Goal: Navigation & Orientation: Find specific page/section

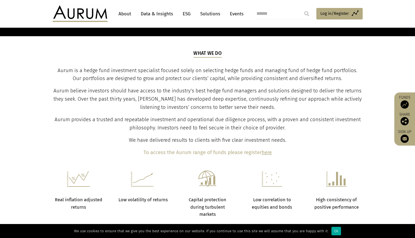
scroll to position [164, 0]
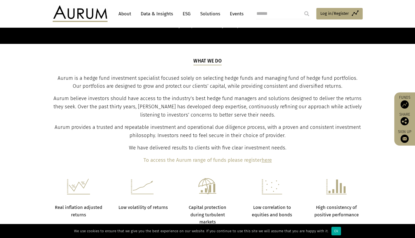
click at [202, 15] on link "Solutions" at bounding box center [209, 14] width 25 height 10
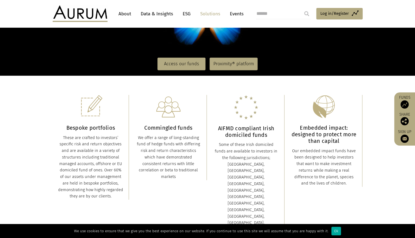
scroll to position [91, 0]
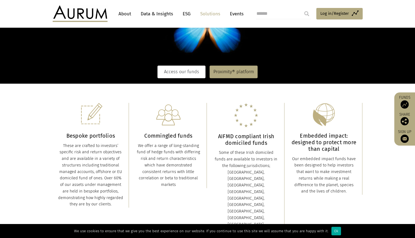
click at [178, 76] on link "Access our funds" at bounding box center [181, 72] width 48 height 13
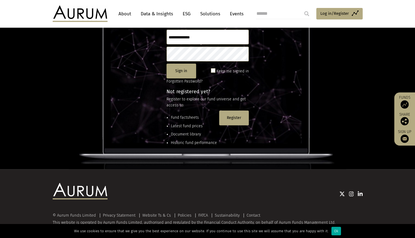
scroll to position [75, 0]
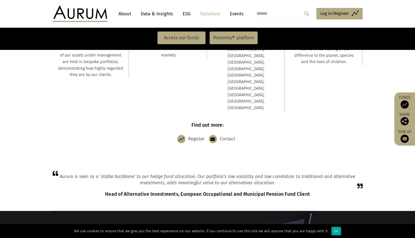
scroll to position [213, 0]
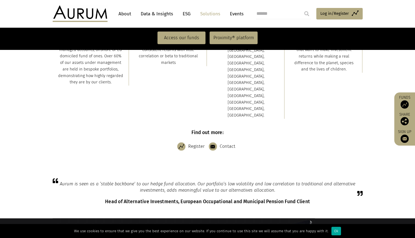
click at [166, 15] on link "Data & Insights" at bounding box center [157, 14] width 38 height 10
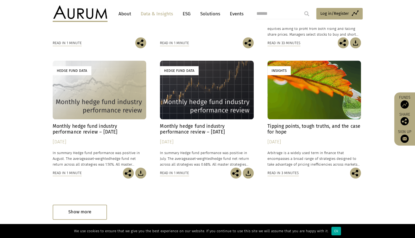
scroll to position [268, 0]
